Goal: Check status

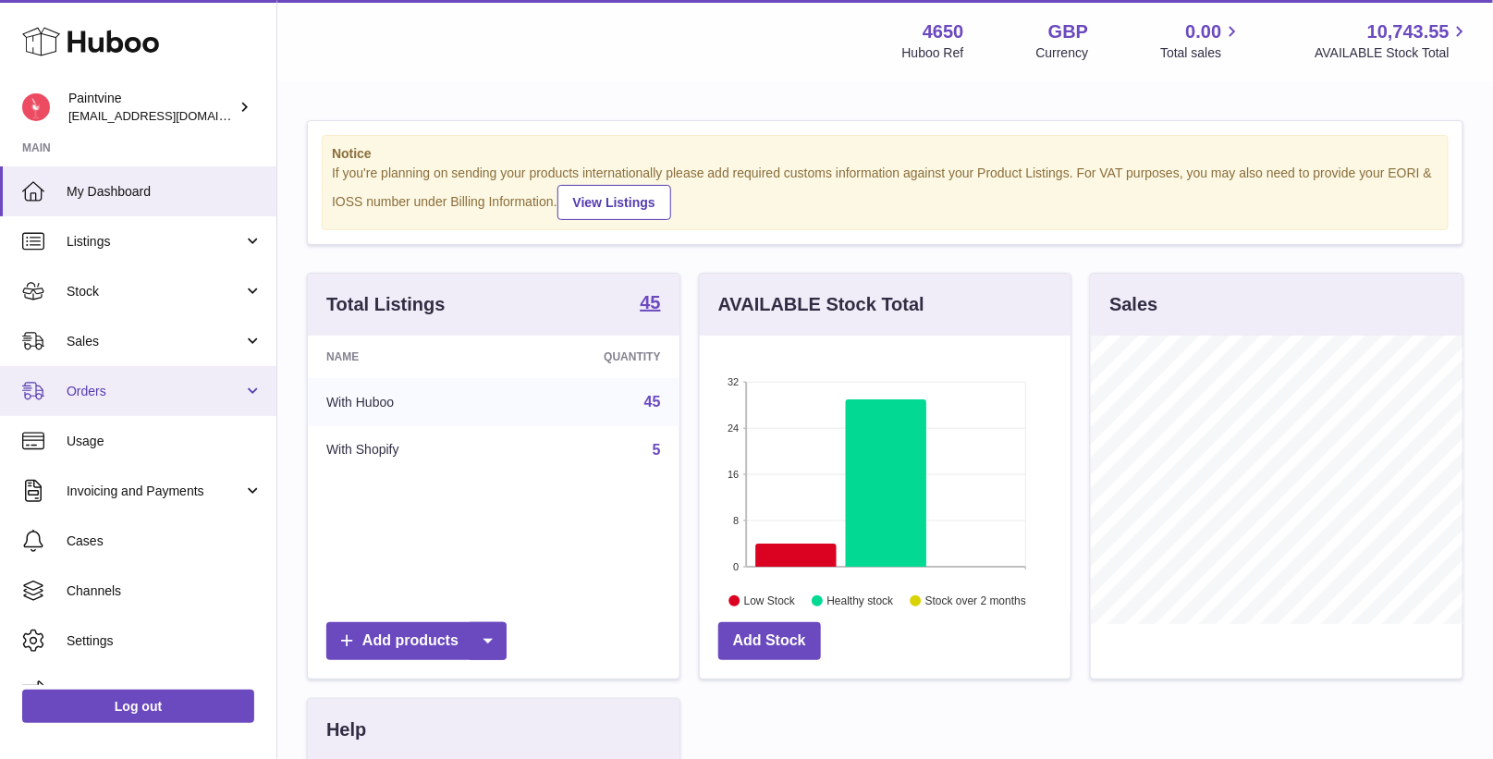
scroll to position [288, 372]
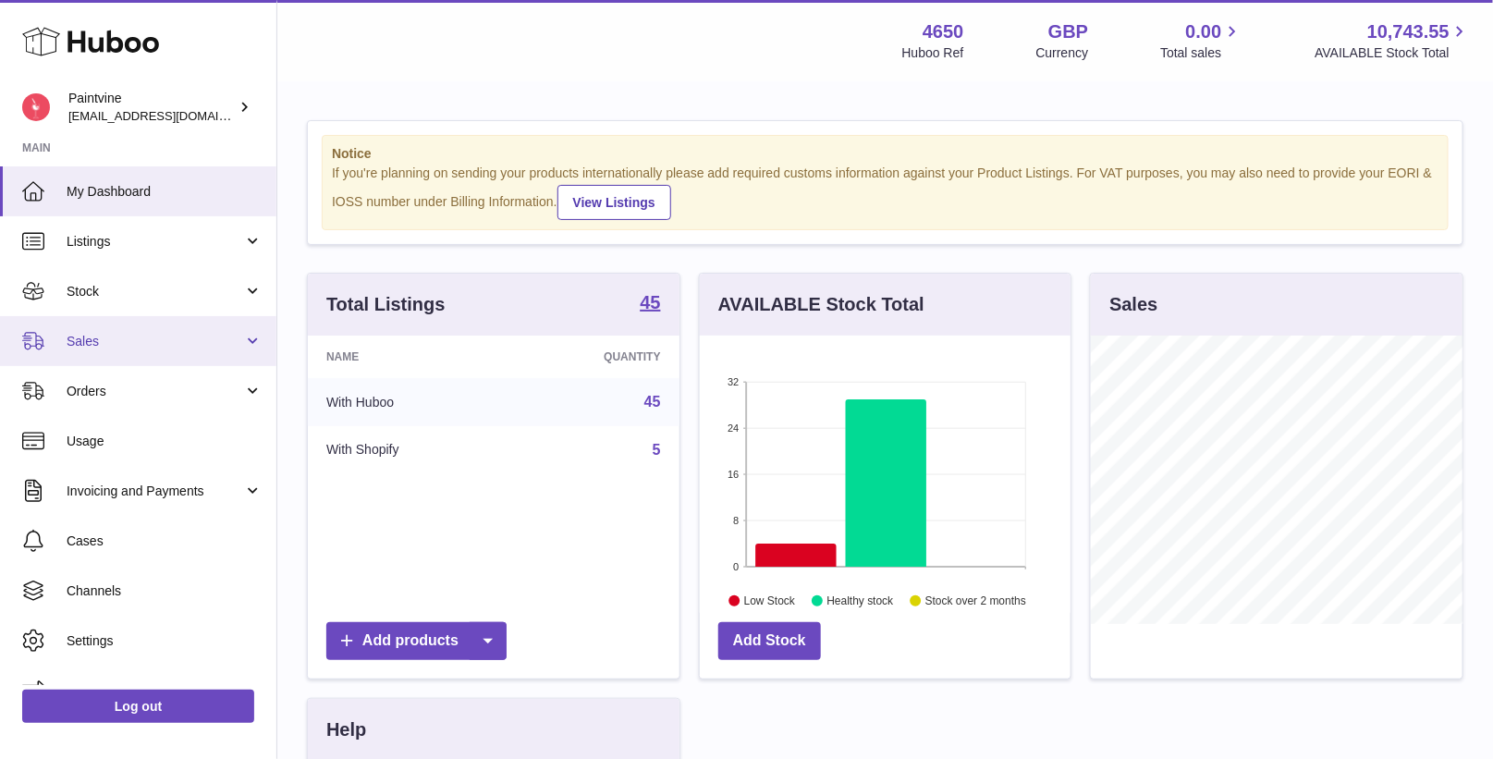
click at [116, 333] on span "Sales" at bounding box center [155, 342] width 177 height 18
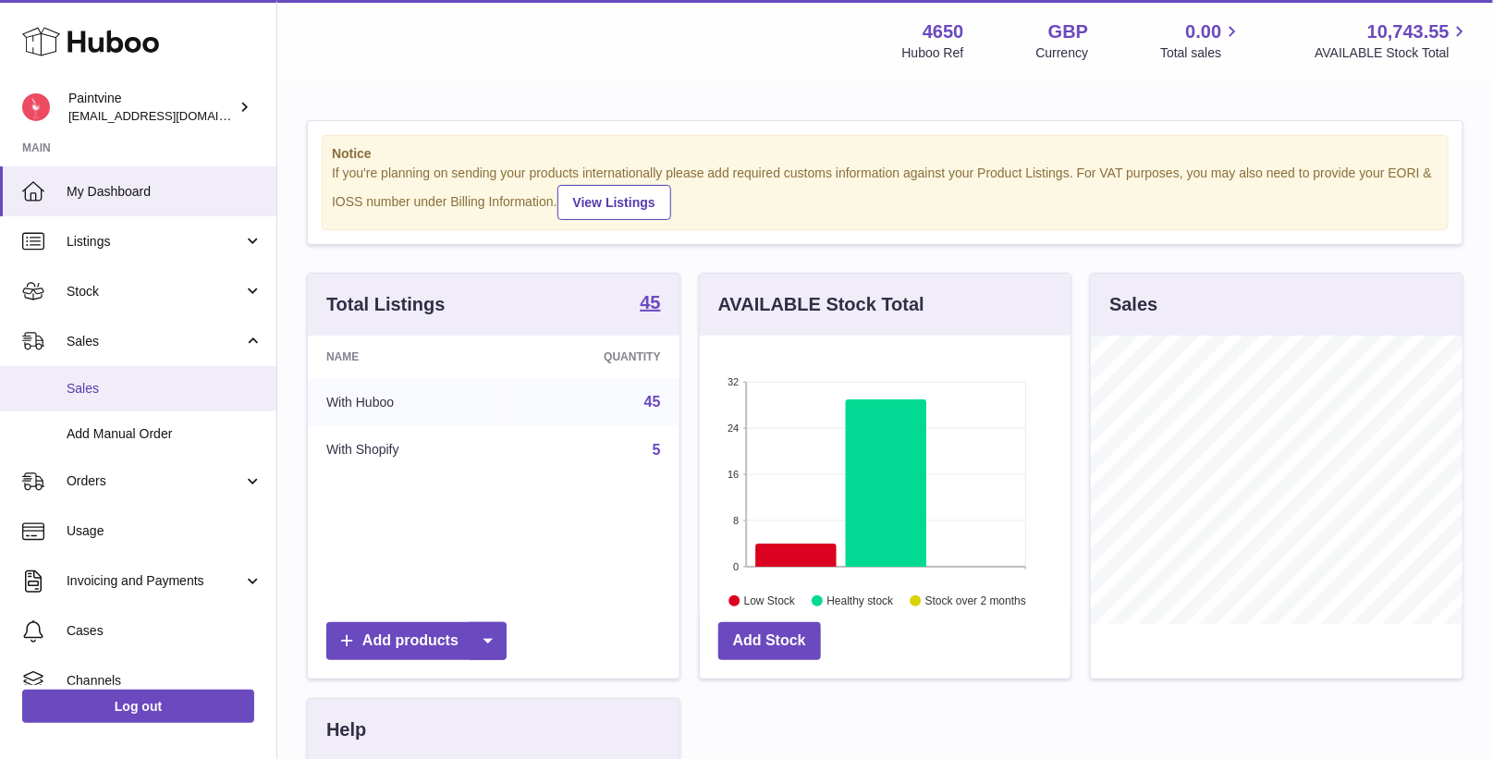
click at [126, 392] on span "Sales" at bounding box center [165, 389] width 196 height 18
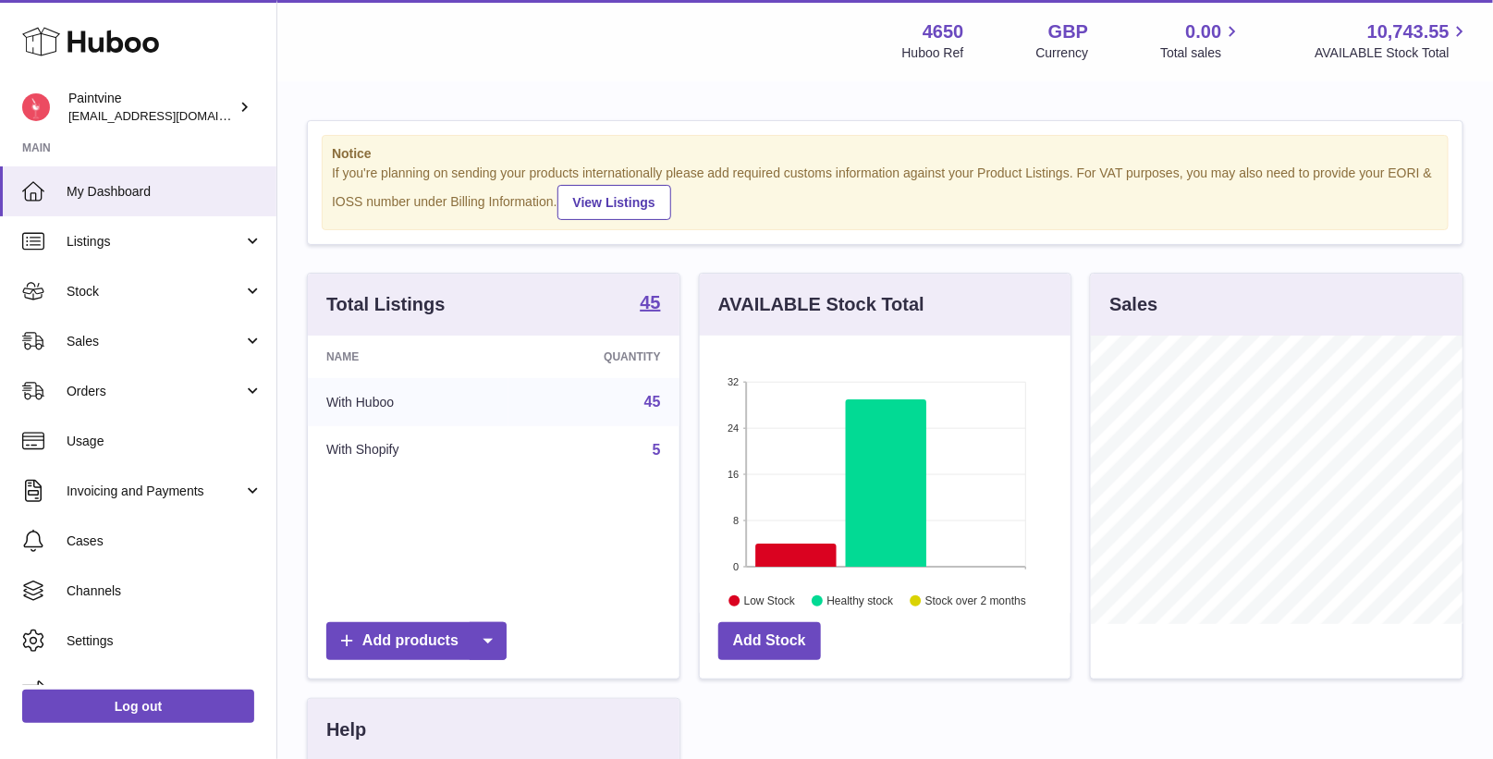
scroll to position [288, 372]
click at [202, 337] on span "Sales" at bounding box center [155, 342] width 177 height 18
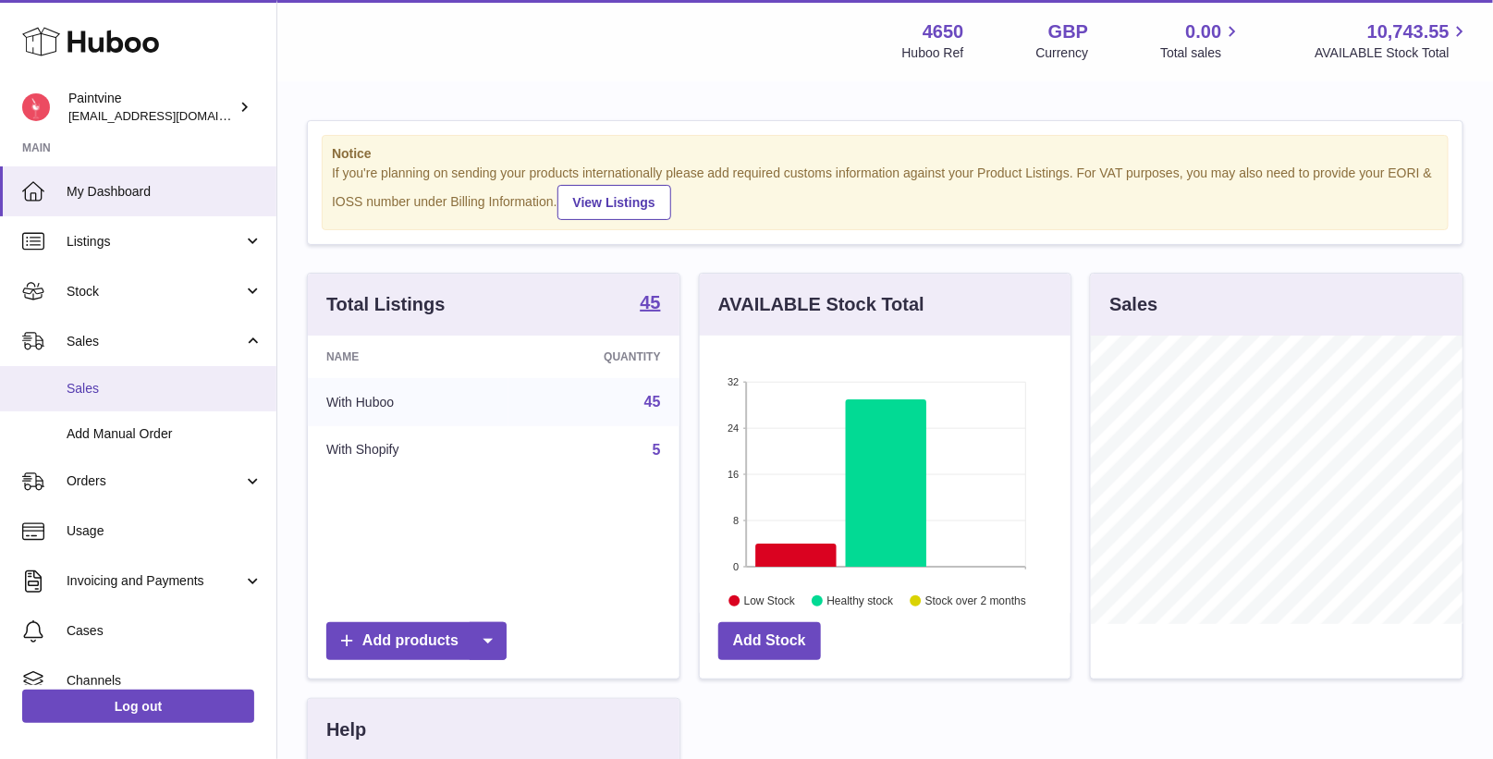
click at [184, 397] on span "Sales" at bounding box center [165, 389] width 196 height 18
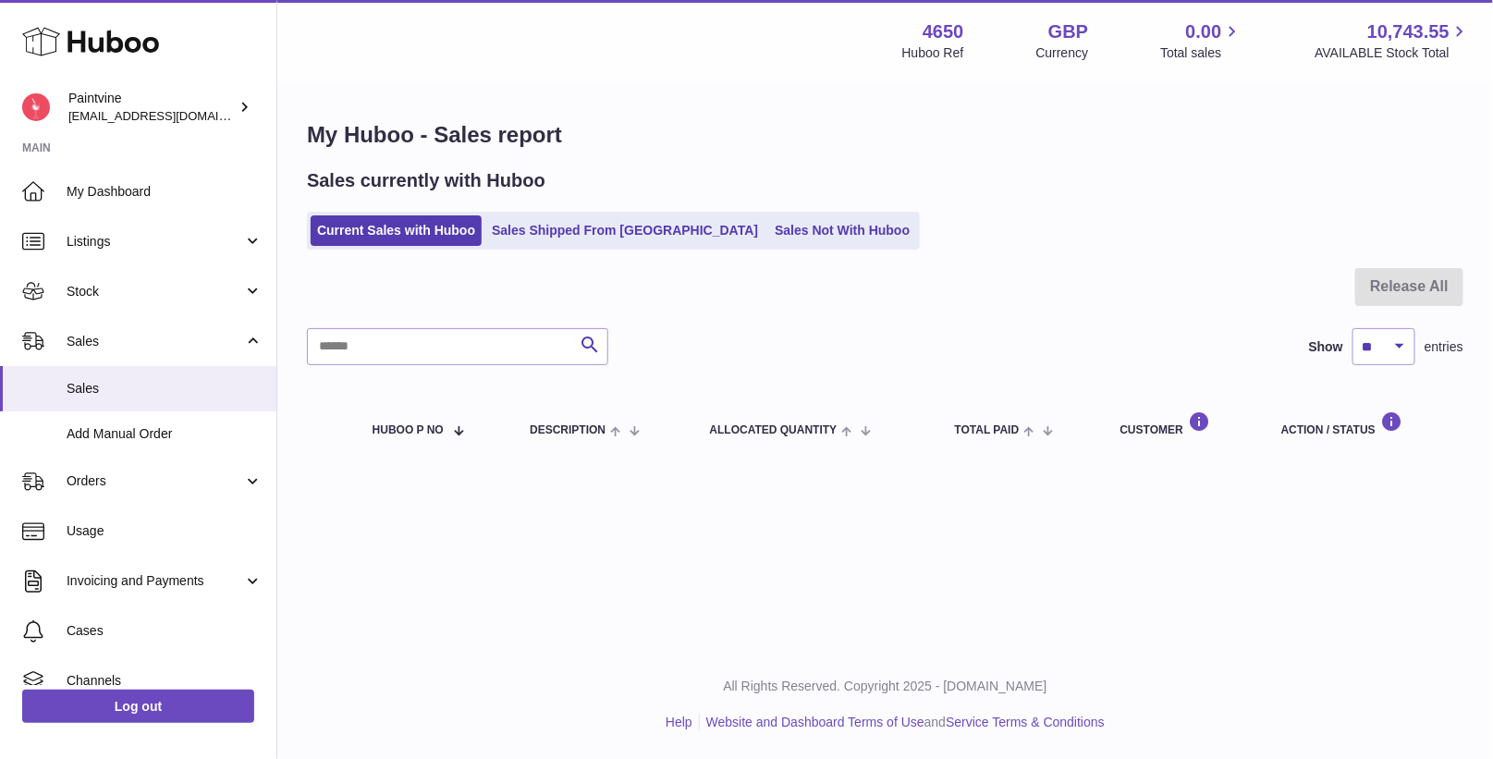
click at [580, 208] on div "Sales currently with Huboo Current Sales with Huboo Sales Shipped From Huboo Sa…" at bounding box center [885, 208] width 1157 height 81
click at [580, 216] on link "Sales Shipped From Huboo" at bounding box center [624, 230] width 279 height 31
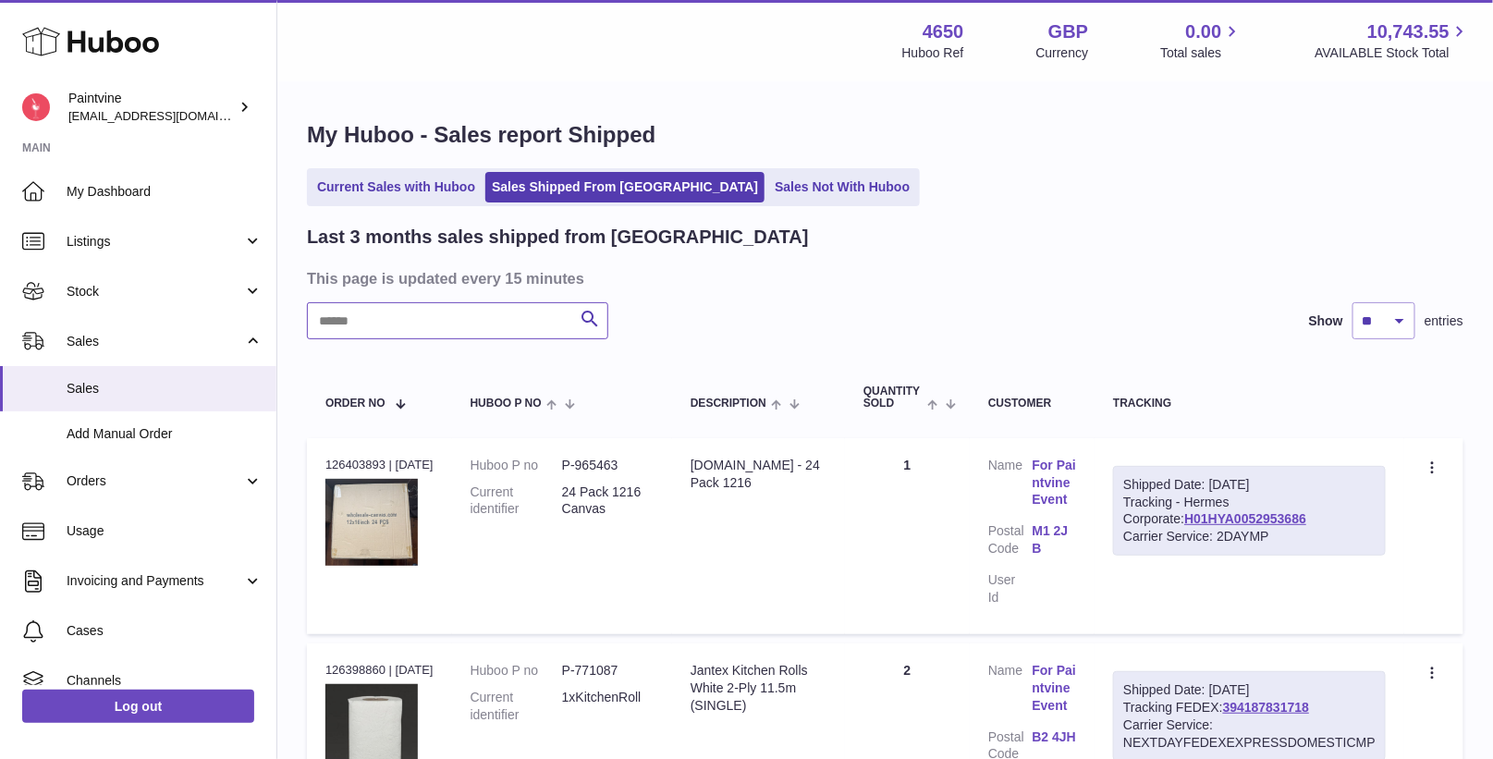
click at [511, 325] on input "text" at bounding box center [457, 320] width 301 height 37
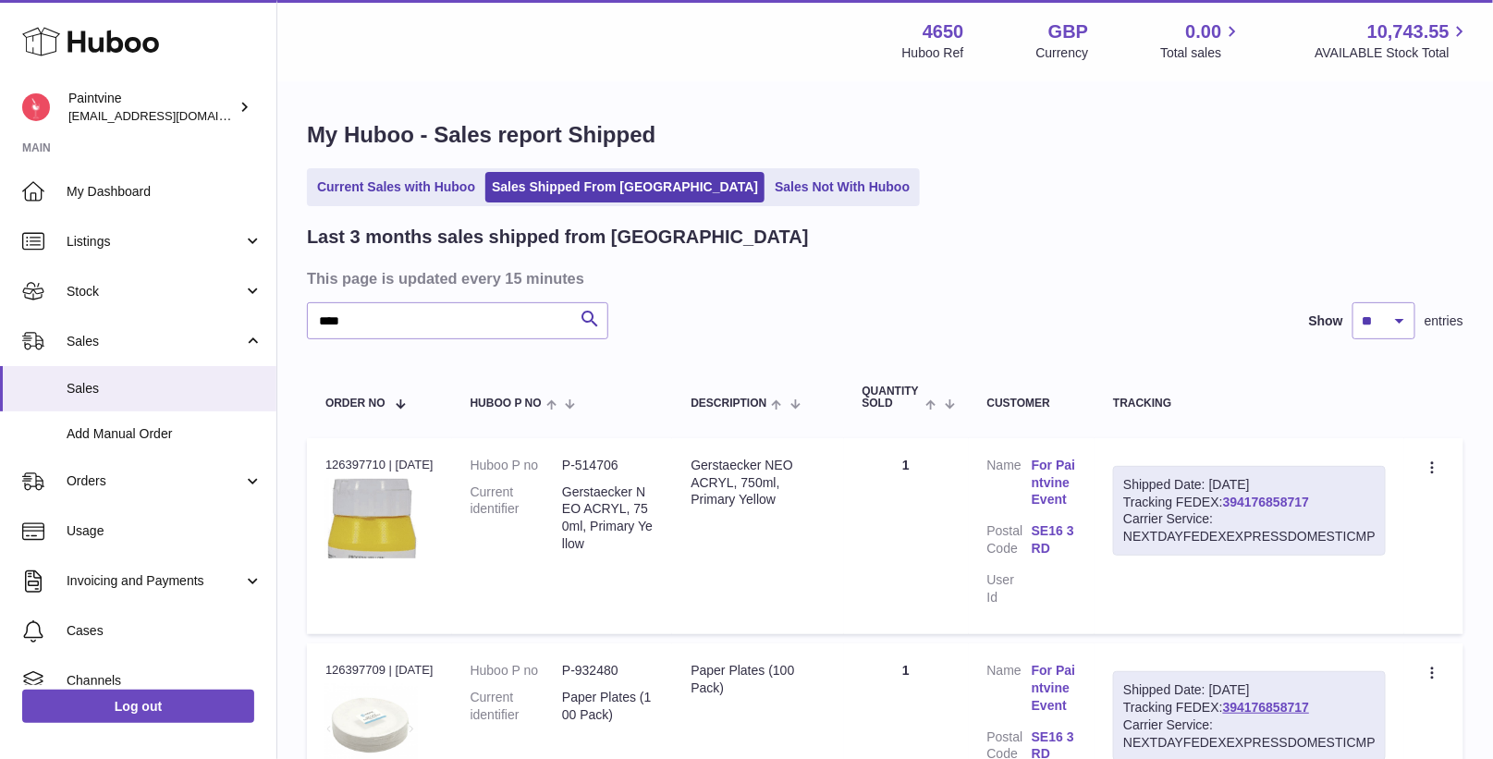
click at [1255, 500] on link "394176858717" at bounding box center [1266, 502] width 86 height 15
click at [386, 336] on input "****" at bounding box center [457, 320] width 301 height 37
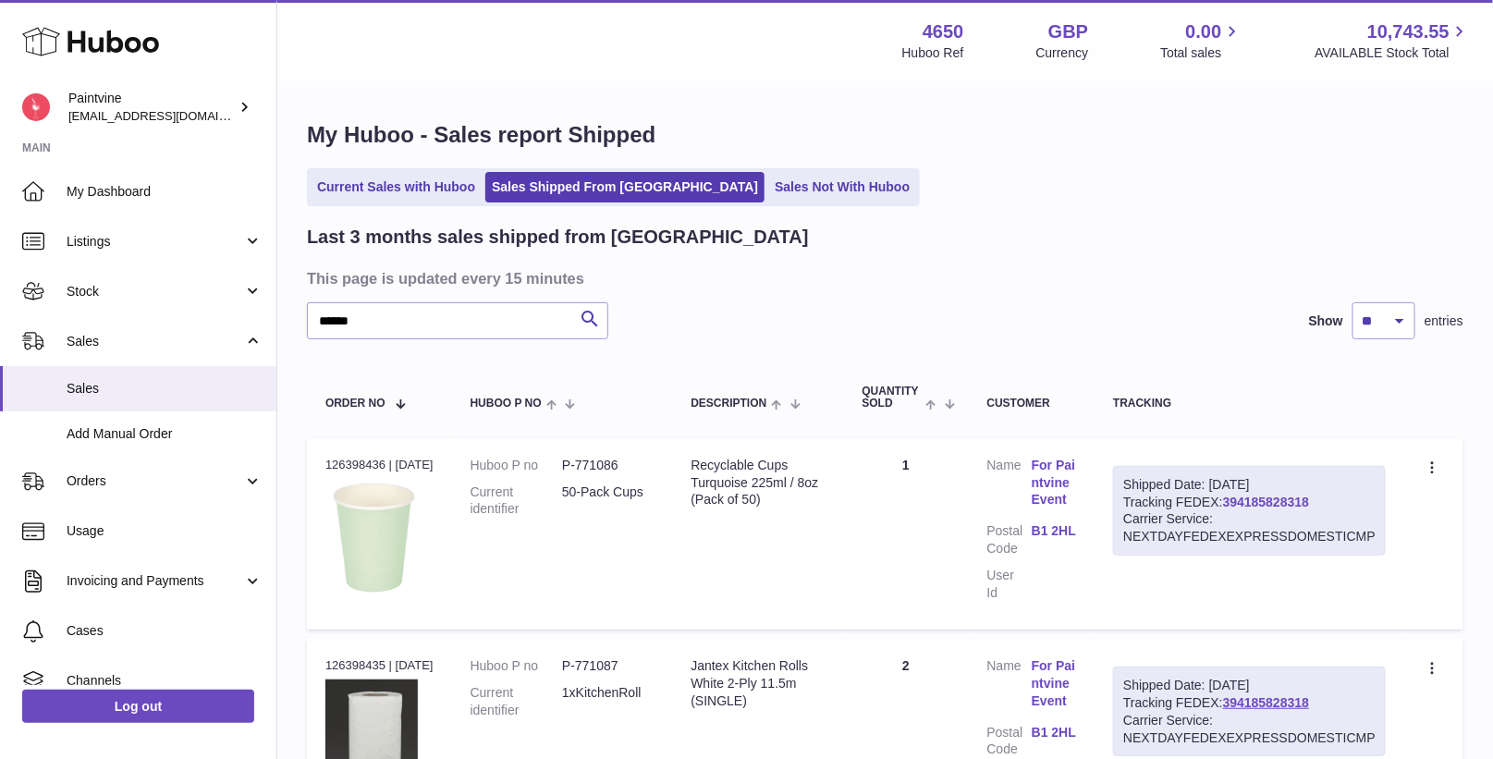
click at [1249, 504] on link "394185828318" at bounding box center [1266, 502] width 86 height 15
click at [501, 326] on input "******" at bounding box center [457, 320] width 301 height 37
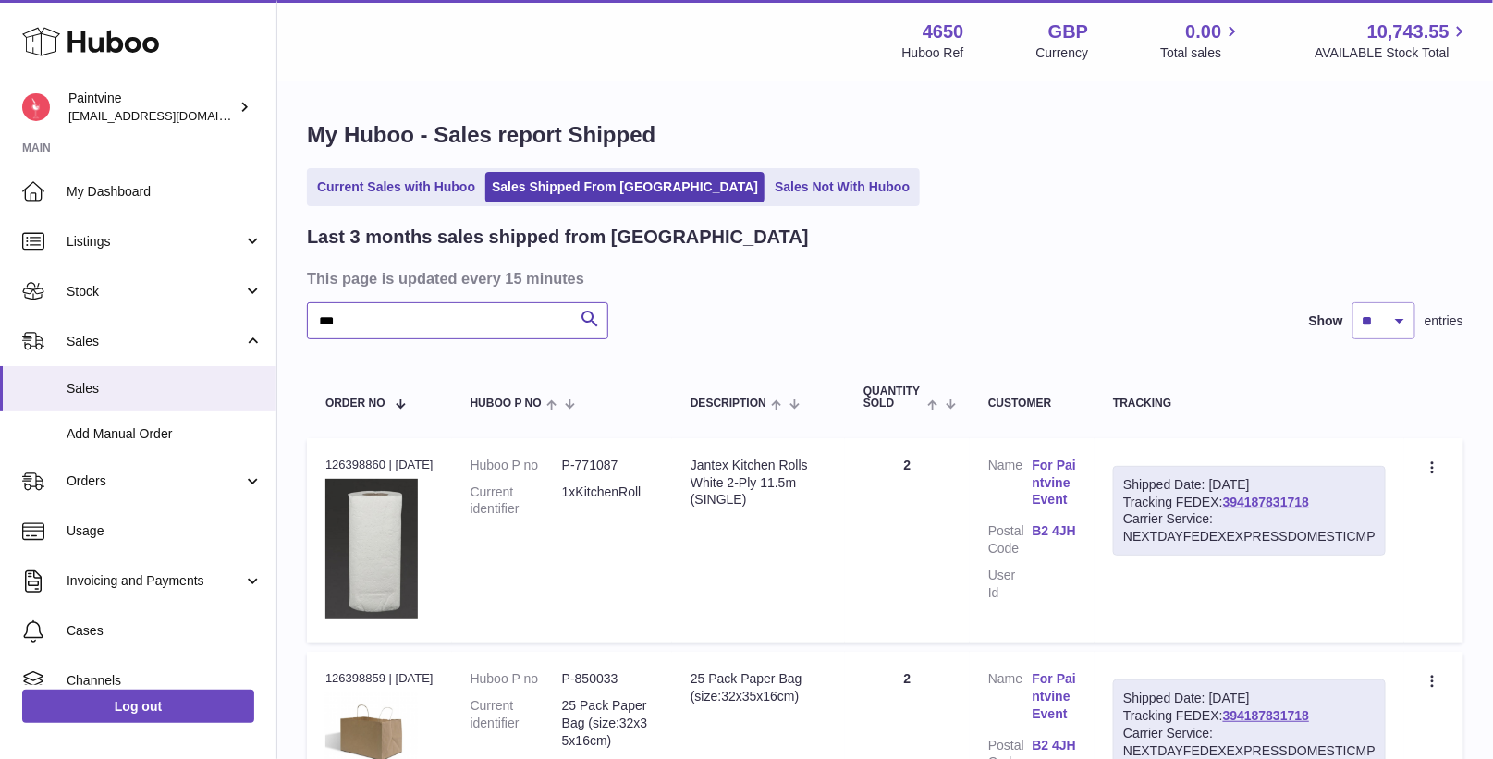
type input "**"
click at [1287, 491] on div "Shipped Date: 13th Oct 2025" at bounding box center [1249, 485] width 252 height 18
click at [1289, 496] on link "394187831718" at bounding box center [1266, 502] width 86 height 15
